Goal: Check status: Check status

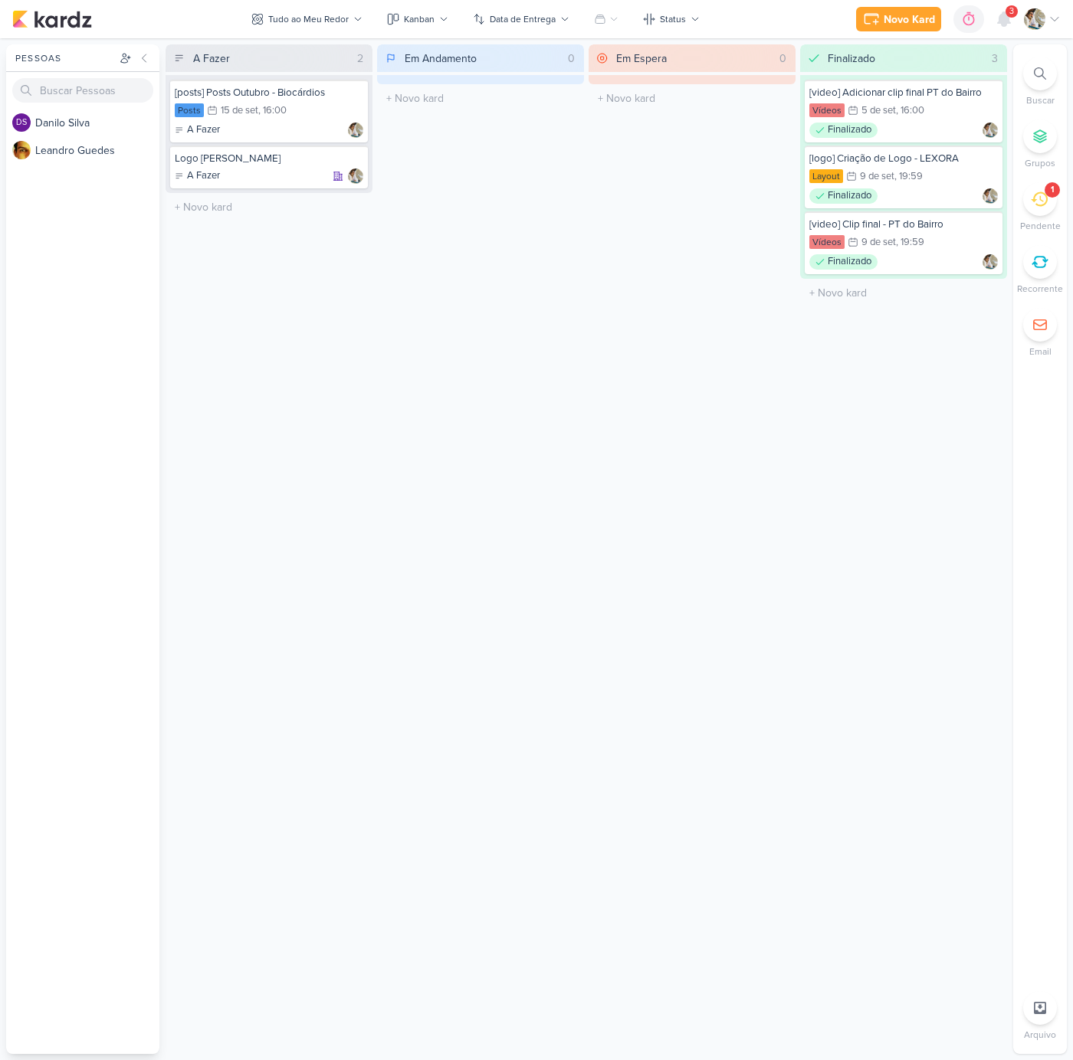
click at [1040, 202] on icon at bounding box center [1038, 199] width 17 height 17
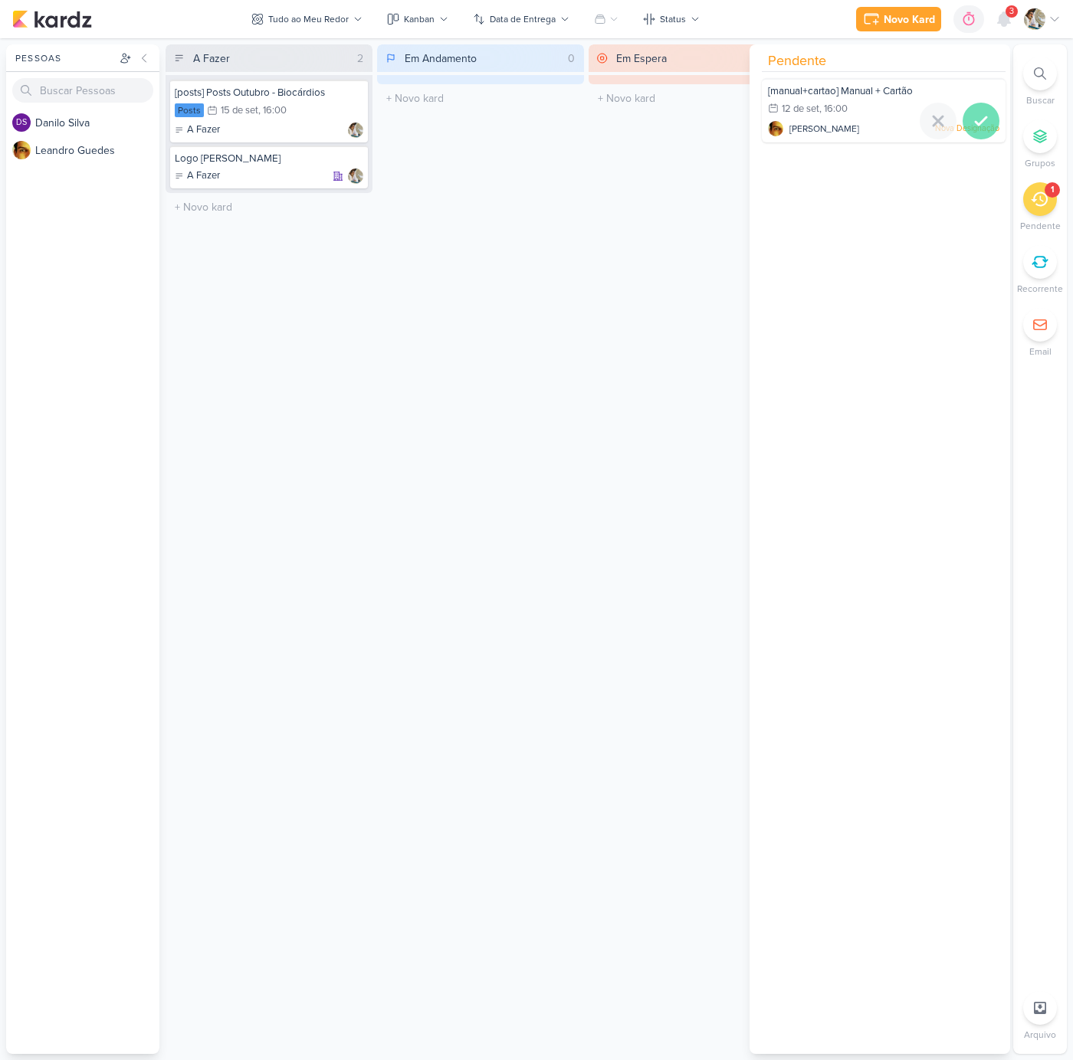
click at [981, 122] on icon at bounding box center [981, 121] width 18 height 18
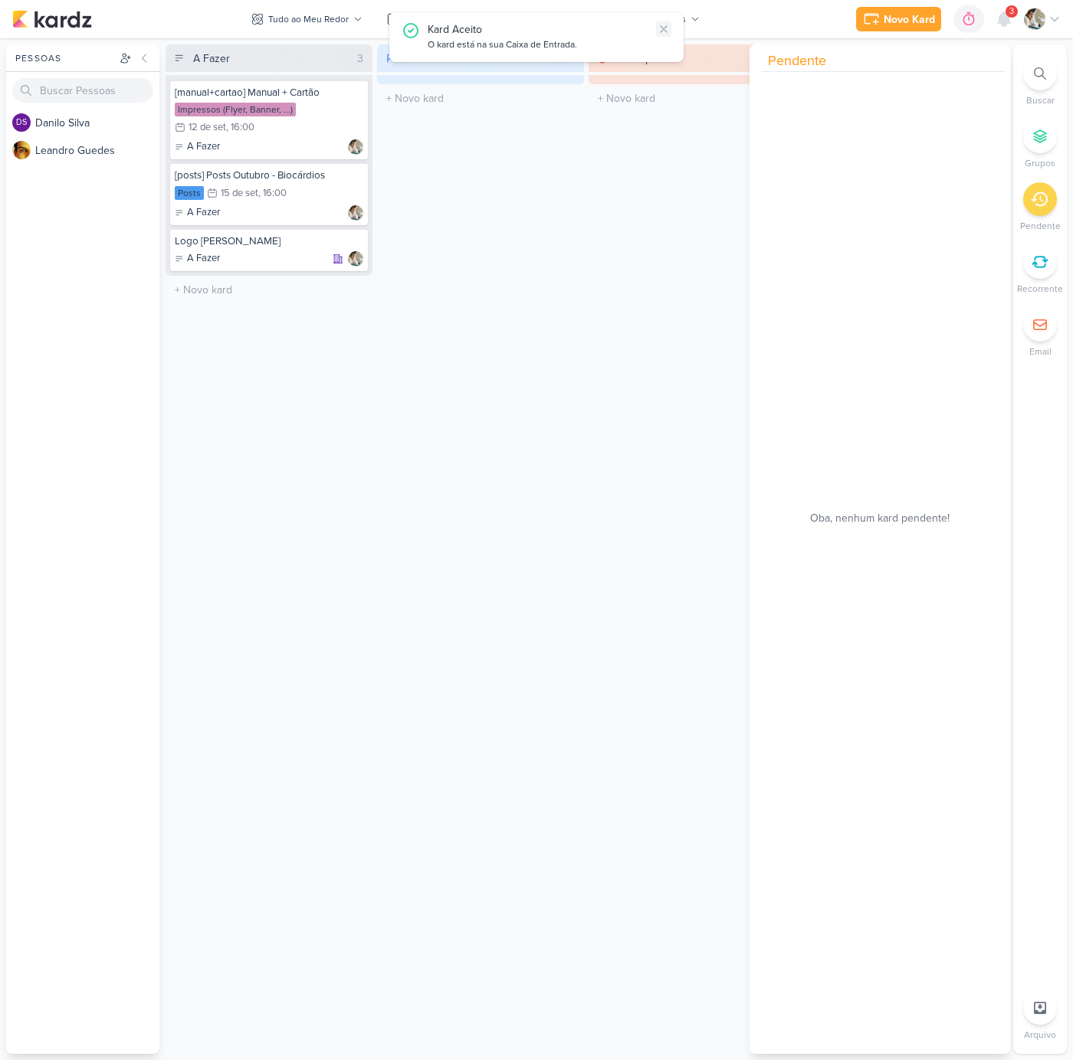
click at [665, 28] on icon at bounding box center [663, 29] width 12 height 12
click at [444, 416] on div "Em Andamento 0 O título do kard deve ter menos que 100 caracteres" at bounding box center [480, 549] width 207 height 1010
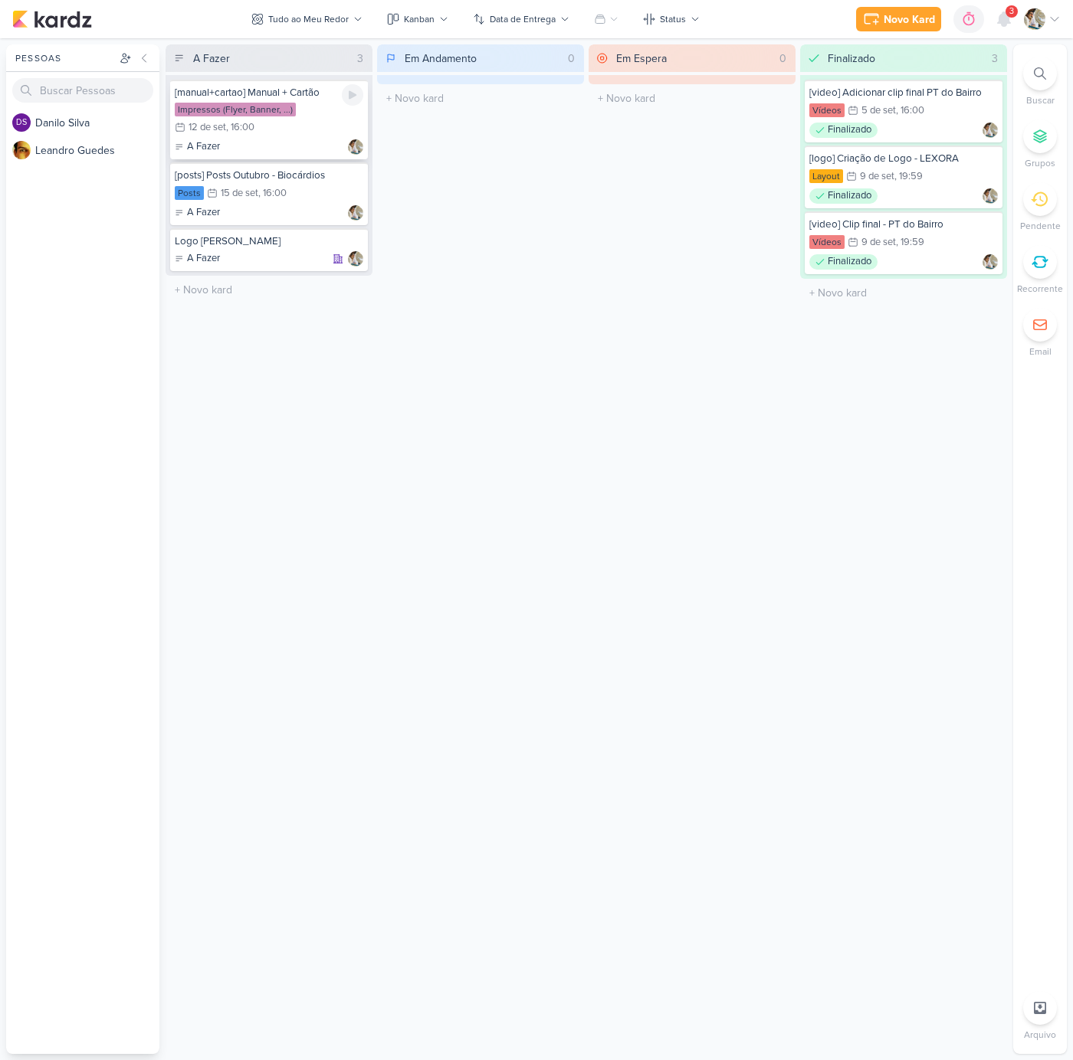
click at [291, 139] on div "[manual+cartao] Manual + Cartão Impressos (Flyer, Banner, ...) 12/9 12 de set ,…" at bounding box center [269, 120] width 198 height 80
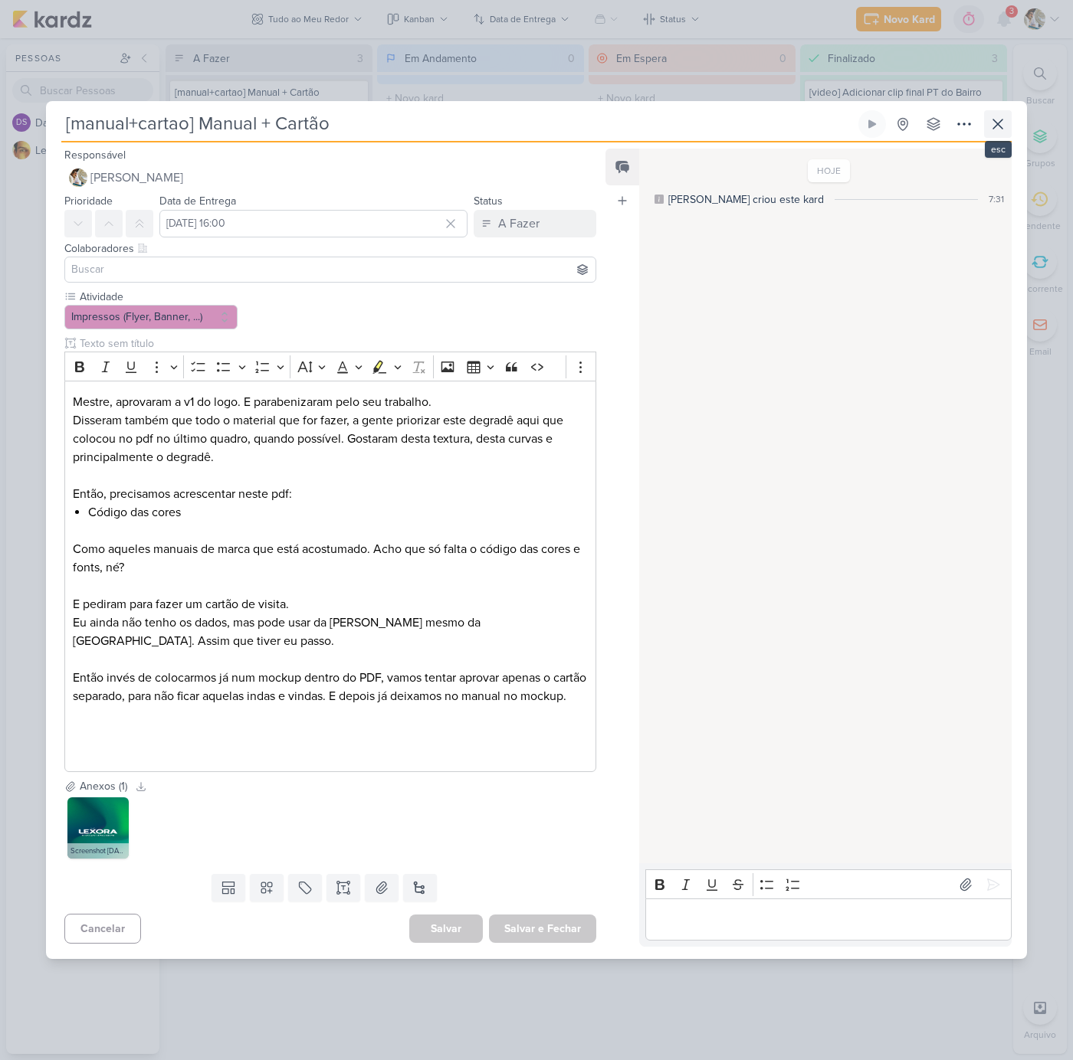
click at [998, 120] on icon at bounding box center [997, 124] width 9 height 9
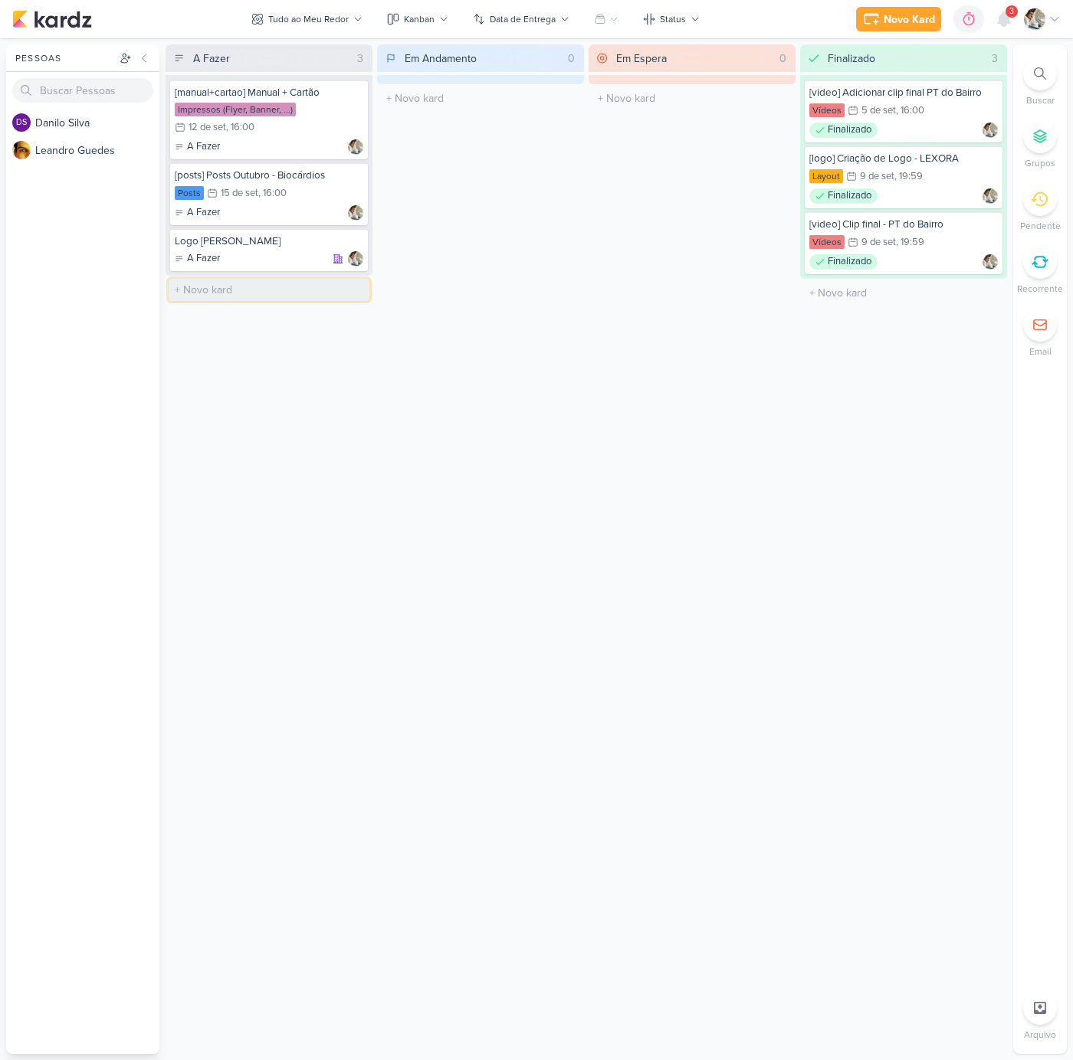
click at [225, 289] on input "text" at bounding box center [269, 290] width 201 height 22
type input "Ajustes Fabrica"
click at [462, 415] on div "Em Andamento 0 O título do kard deve ter menos que 100 caracteres" at bounding box center [480, 549] width 207 height 1010
click at [230, 340] on input "text" at bounding box center [269, 336] width 201 height 22
type input "Novo Nordisk"
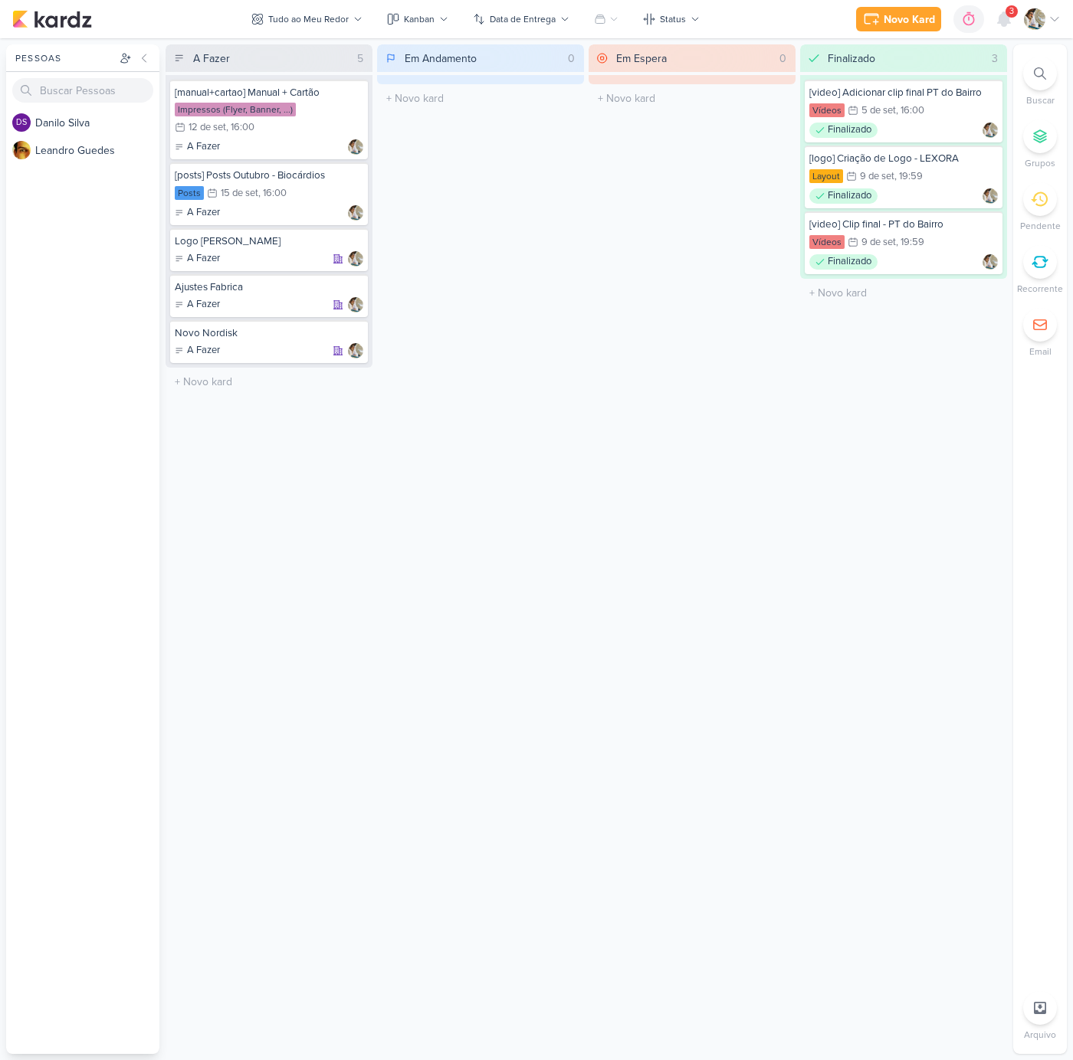
click at [638, 610] on div "Em Espera 0 O título do kard deve ter menos que 100 caracteres" at bounding box center [691, 549] width 207 height 1010
